Goal: Task Accomplishment & Management: Manage account settings

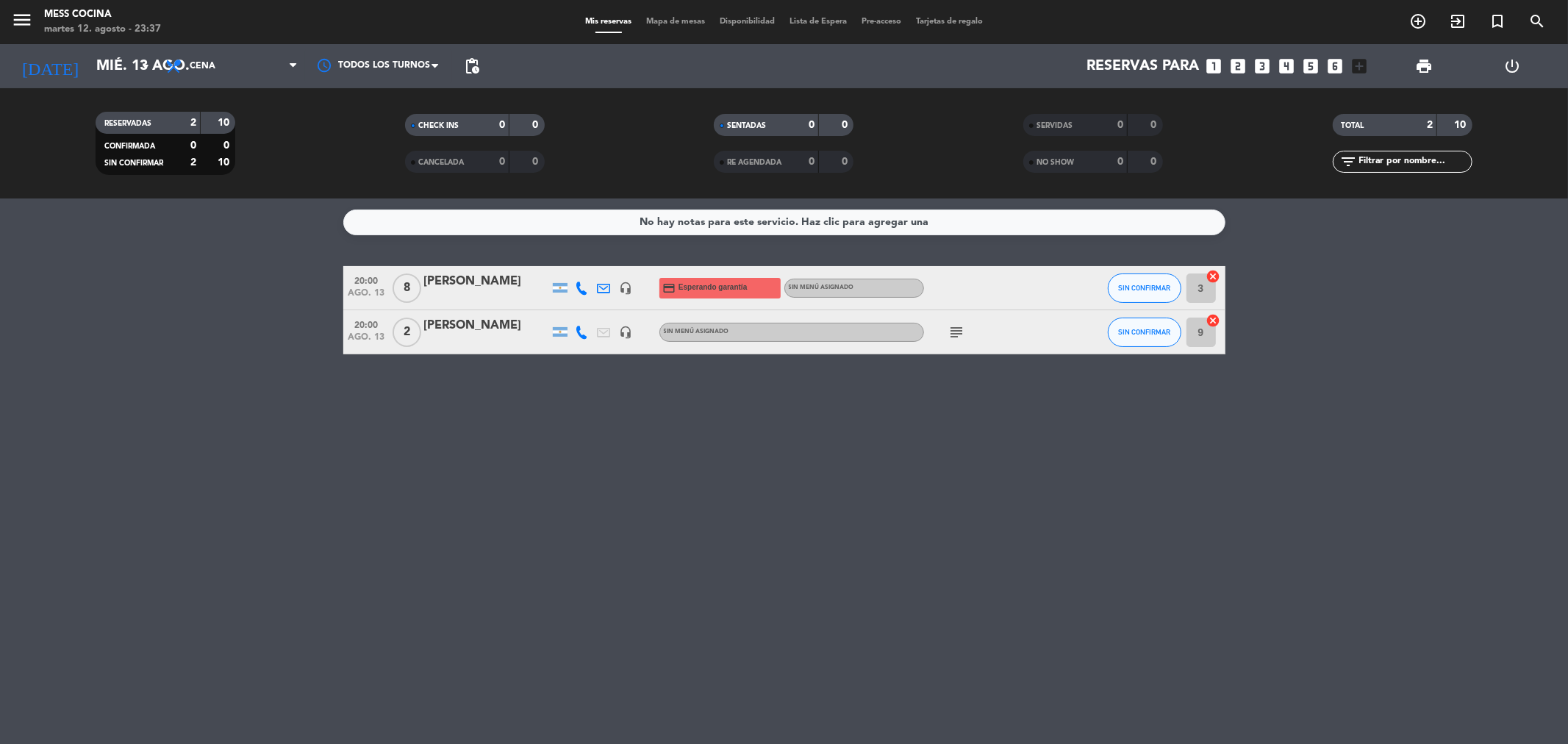
click at [203, 260] on div "No hay notas para este servicio. Haz clic para agregar una 20:00 [DATE] 8 [PERS…" at bounding box center [784, 471] width 1568 height 545
drag, startPoint x: 203, startPoint y: 260, endPoint x: 834, endPoint y: 424, distance: 652.0
click at [834, 424] on div "No hay notas para este servicio. Haz clic para agregar una 20:00 [DATE] 8 [PERS…" at bounding box center [784, 471] width 1568 height 545
drag, startPoint x: 151, startPoint y: 330, endPoint x: 816, endPoint y: 449, distance: 675.6
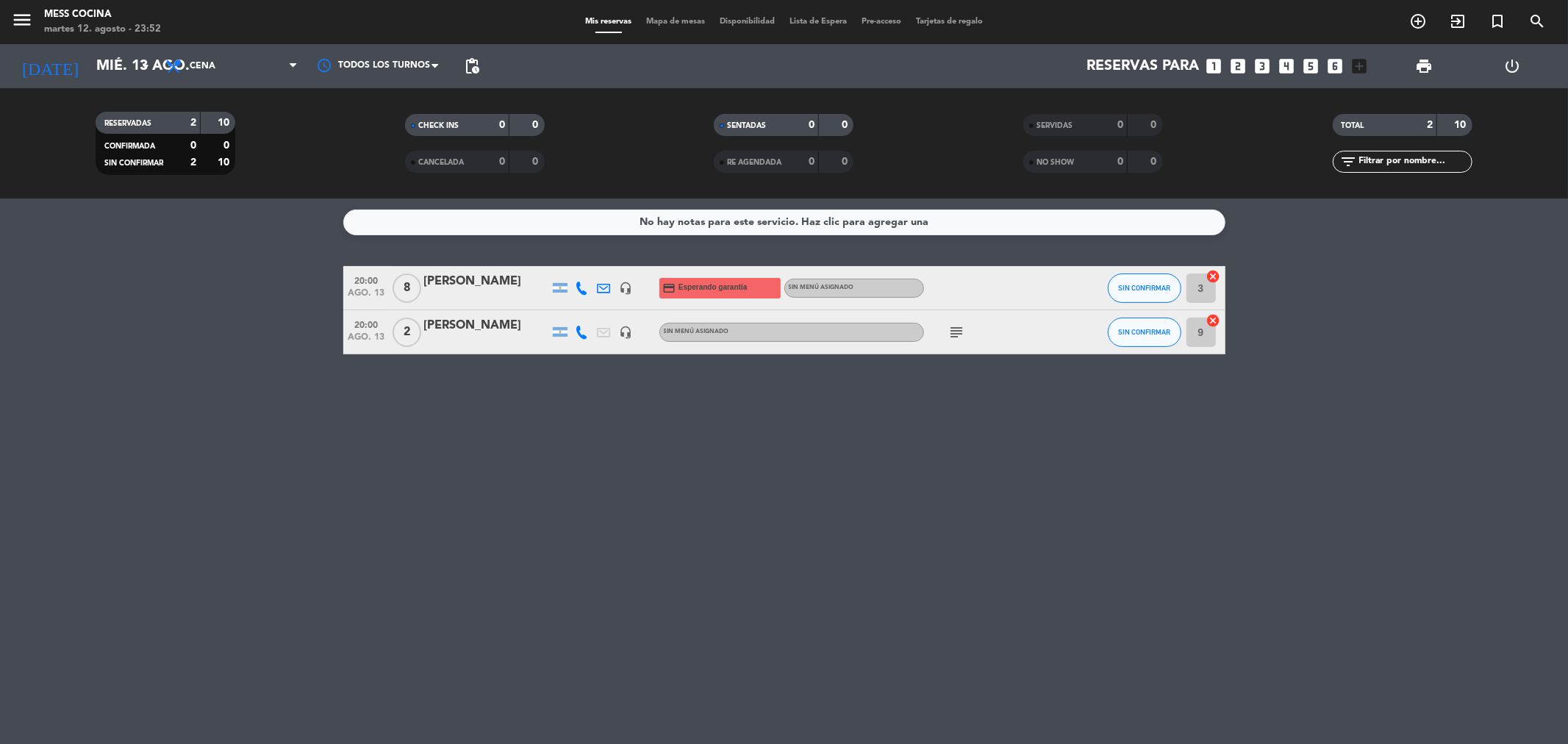
click at [816, 449] on div "No hay notas para este servicio. Haz clic para agregar una 20:00 [DATE] 8 [PERS…" at bounding box center [784, 471] width 1568 height 545
drag, startPoint x: 816, startPoint y: 449, endPoint x: 49, endPoint y: 296, distance: 782.1
click at [49, 296] on div "No hay notas para este servicio. Haz clic para agregar una 20:00 [DATE] 8 [PERS…" at bounding box center [784, 471] width 1568 height 545
drag, startPoint x: 49, startPoint y: 296, endPoint x: 708, endPoint y: 456, distance: 678.1
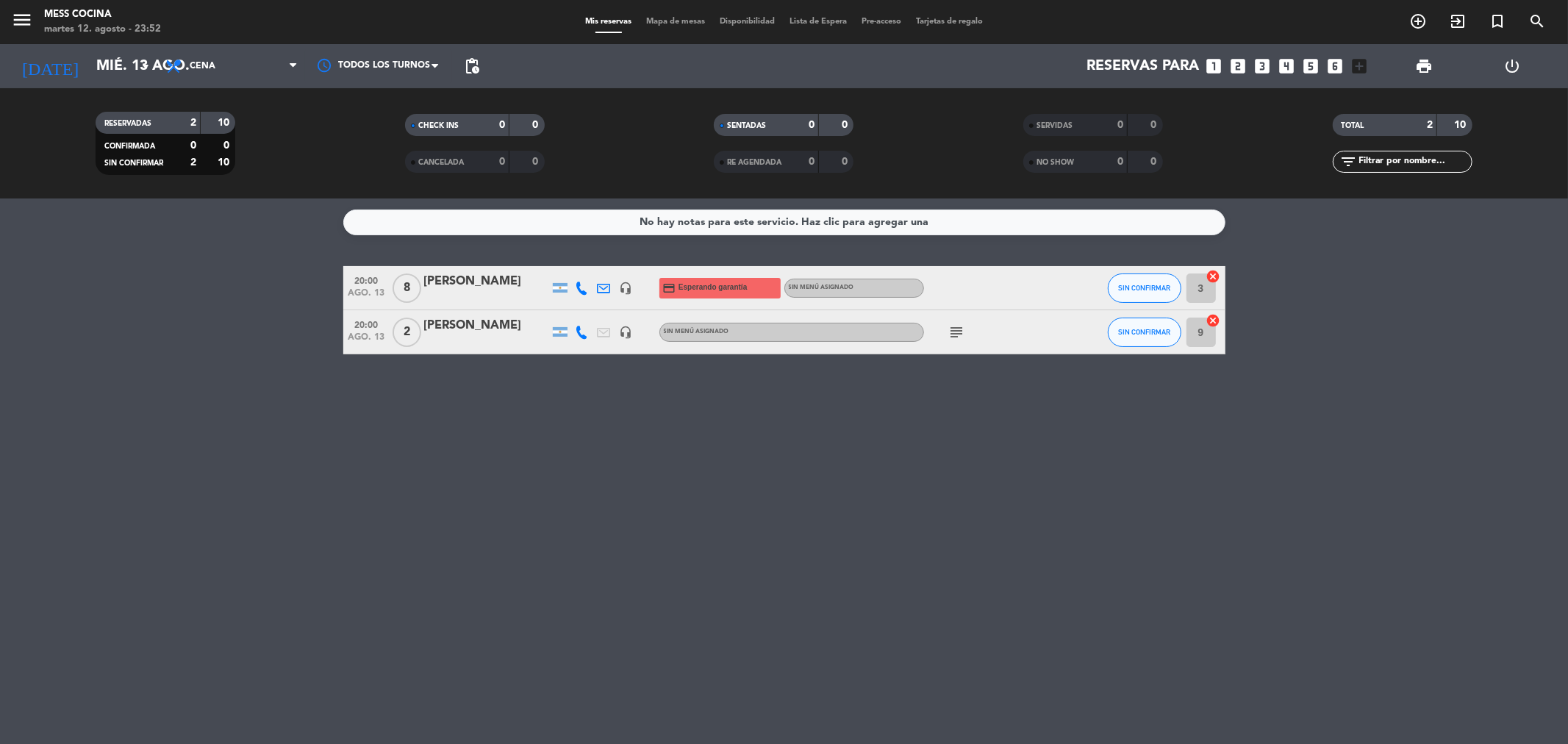
click at [708, 456] on div "No hay notas para este servicio. Haz clic para agregar una 20:00 [DATE] 8 [PERS…" at bounding box center [784, 471] width 1568 height 545
drag, startPoint x: 708, startPoint y: 456, endPoint x: 71, endPoint y: 323, distance: 650.7
click at [71, 323] on div "No hay notas para este servicio. Haz clic para agregar una 20:00 [DATE] 8 [PERS…" at bounding box center [784, 471] width 1568 height 545
click at [71, 323] on bookings-row "20:00 [DATE] 8 [PERSON_NAME] headset_mic credit_card Esperando garantía Sin men…" at bounding box center [784, 311] width 1568 height 88
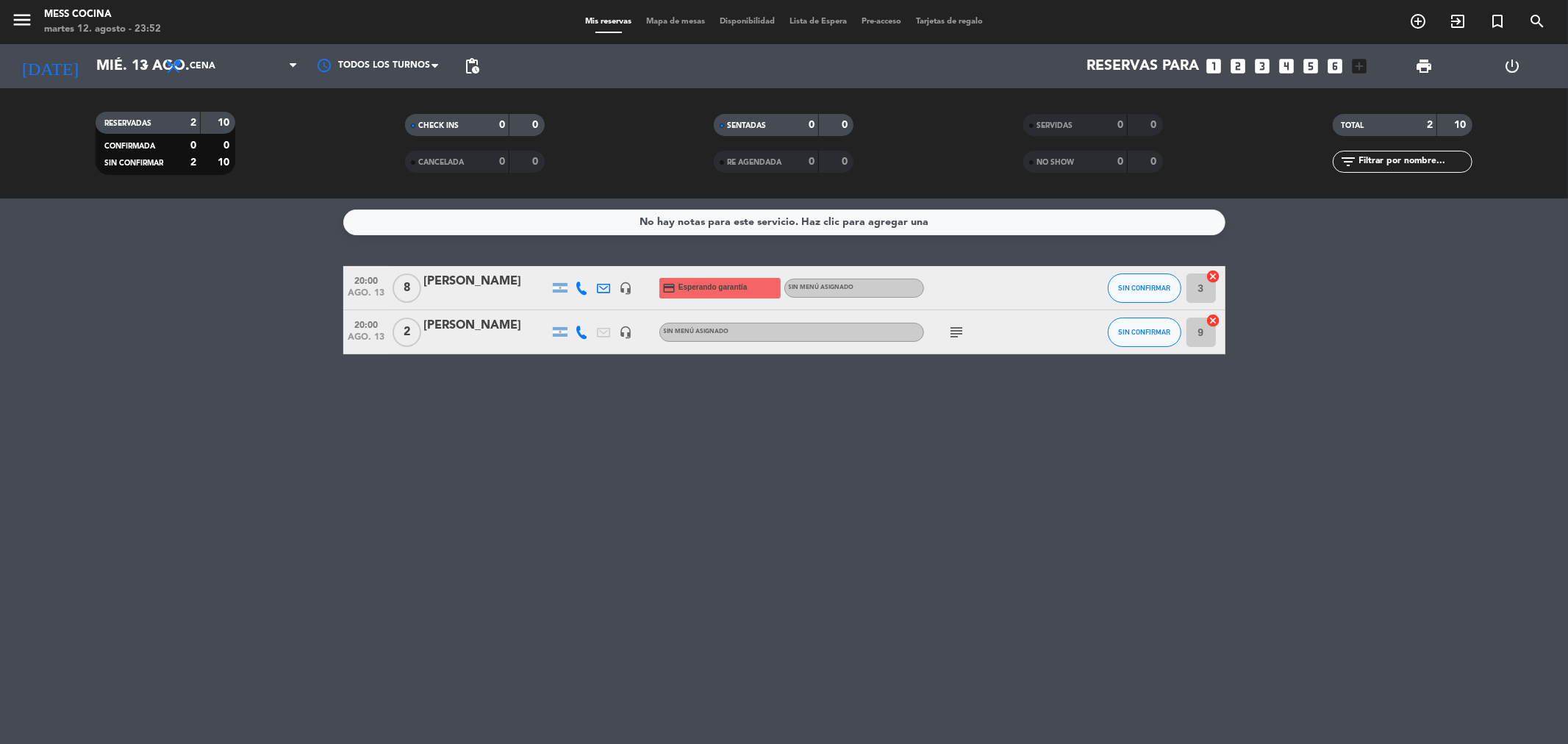
drag, startPoint x: 71, startPoint y: 323, endPoint x: 712, endPoint y: 502, distance: 665.5
click at [712, 502] on div "No hay notas para este servicio. Haz clic para agregar una 20:00 [DATE] 8 [PERS…" at bounding box center [784, 471] width 1568 height 545
